Goal: Transaction & Acquisition: Subscribe to service/newsletter

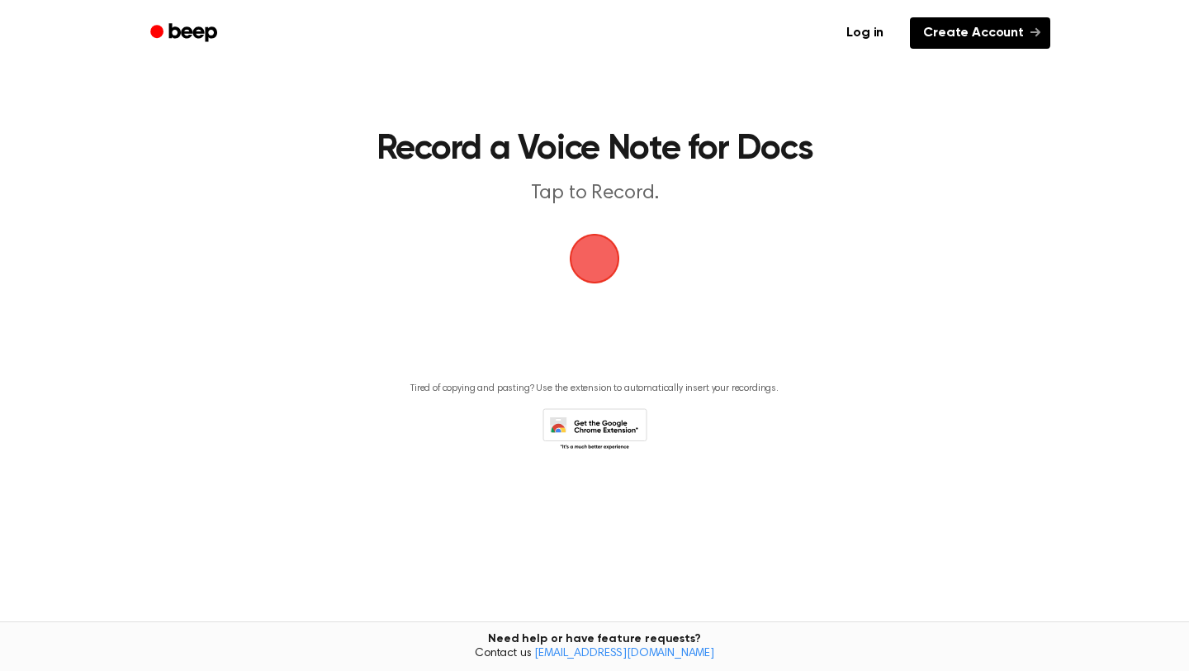
click at [923, 45] on link "Create Account" at bounding box center [980, 32] width 140 height 31
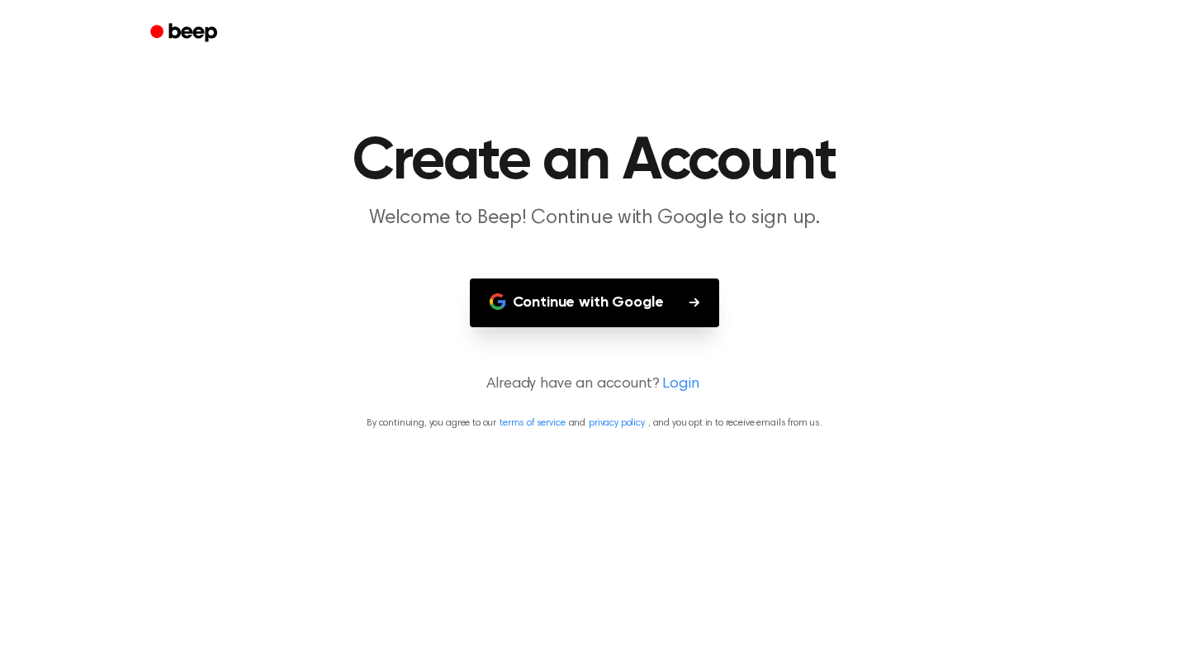
click at [693, 296] on button "Continue with Google" at bounding box center [595, 302] width 250 height 49
click at [644, 306] on button "Continue with Google" at bounding box center [595, 302] width 250 height 49
